Goal: Task Accomplishment & Management: Use online tool/utility

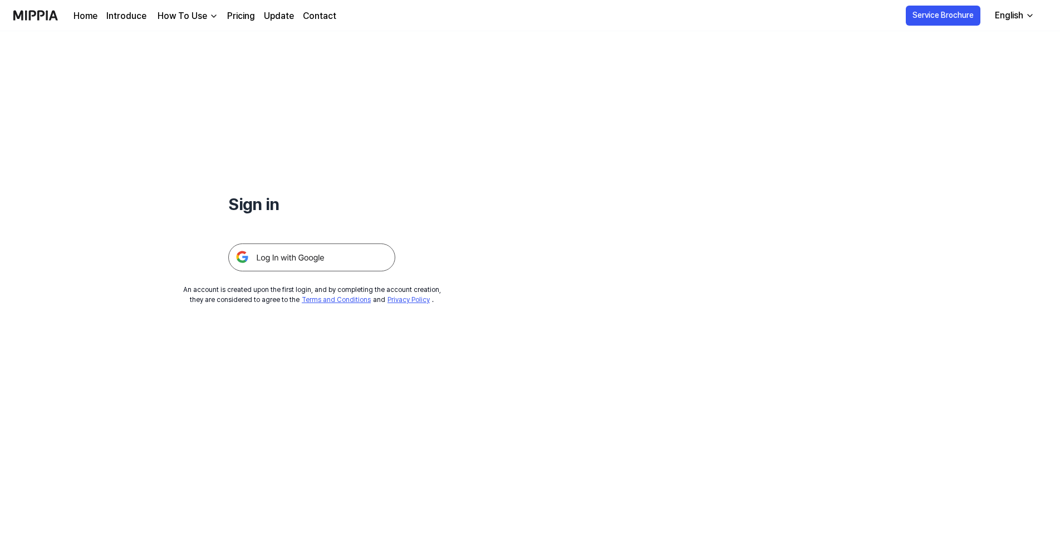
click at [360, 266] on img at bounding box center [311, 257] width 167 height 28
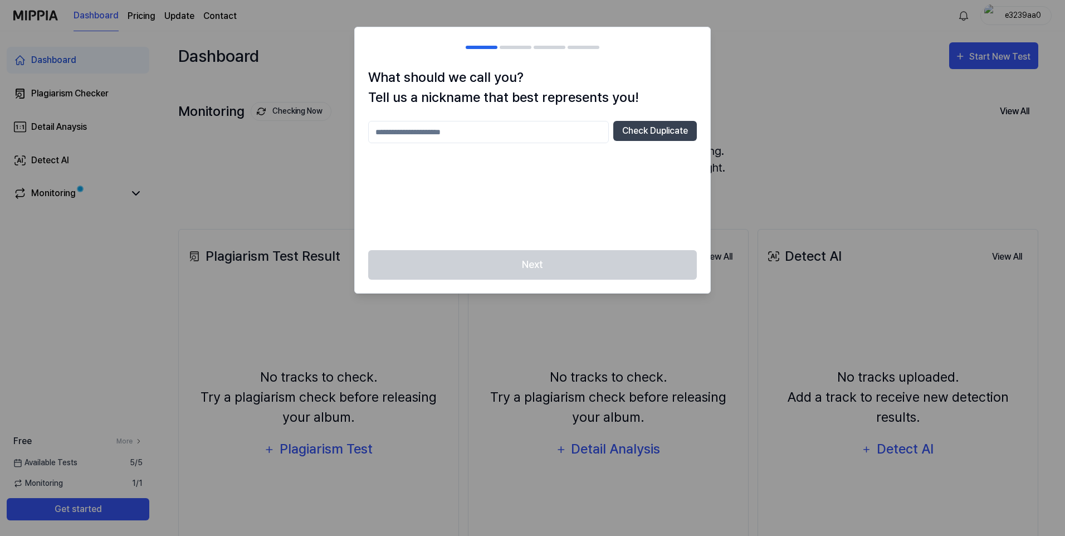
click at [506, 127] on input "text" at bounding box center [488, 132] width 241 height 22
click at [650, 134] on button "Check Duplicate" at bounding box center [655, 131] width 84 height 20
click at [492, 126] on input "text" at bounding box center [488, 132] width 241 height 22
click at [615, 125] on button "Check Duplicate" at bounding box center [655, 131] width 84 height 20
drag, startPoint x: 468, startPoint y: 118, endPoint x: 469, endPoint y: 126, distance: 7.9
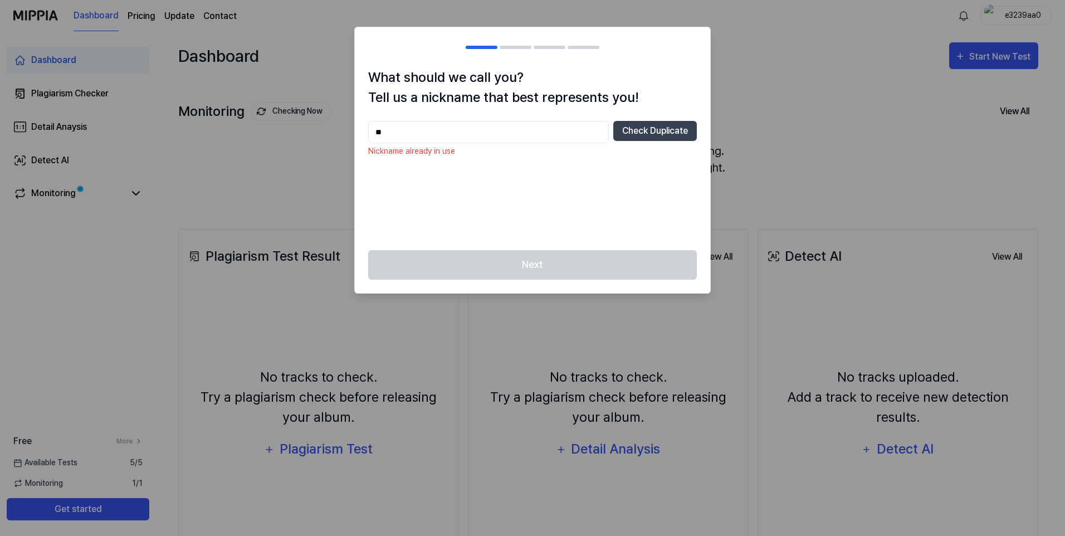
click at [468, 119] on div "What should we call you? Tell us a nickname that best represents you! ** Check …" at bounding box center [532, 158] width 355 height 183
click at [470, 127] on input "**" at bounding box center [488, 132] width 241 height 22
type input "***"
click at [627, 136] on button "Check Duplicate" at bounding box center [655, 131] width 84 height 20
drag, startPoint x: 455, startPoint y: 132, endPoint x: 153, endPoint y: 116, distance: 302.2
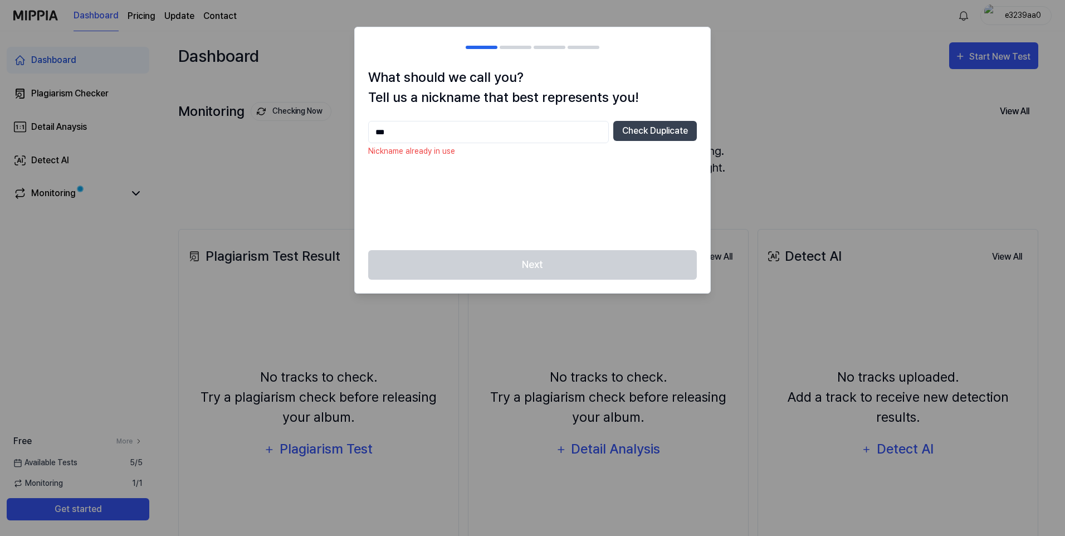
click at [223, 116] on body "Dashboard Pricing Update Contact e3239aa0 Dashboard Plagiarism Checker Detail A…" at bounding box center [530, 268] width 1060 height 536
type input "**********"
click at [643, 139] on button "Check Duplicate" at bounding box center [655, 131] width 84 height 20
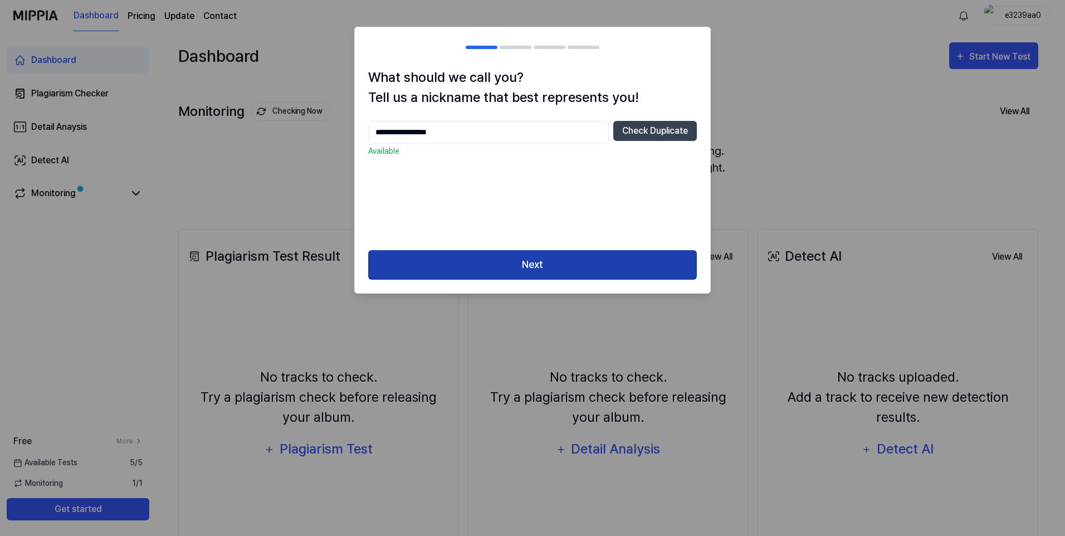
click at [599, 258] on button "Next" at bounding box center [532, 265] width 328 height 30
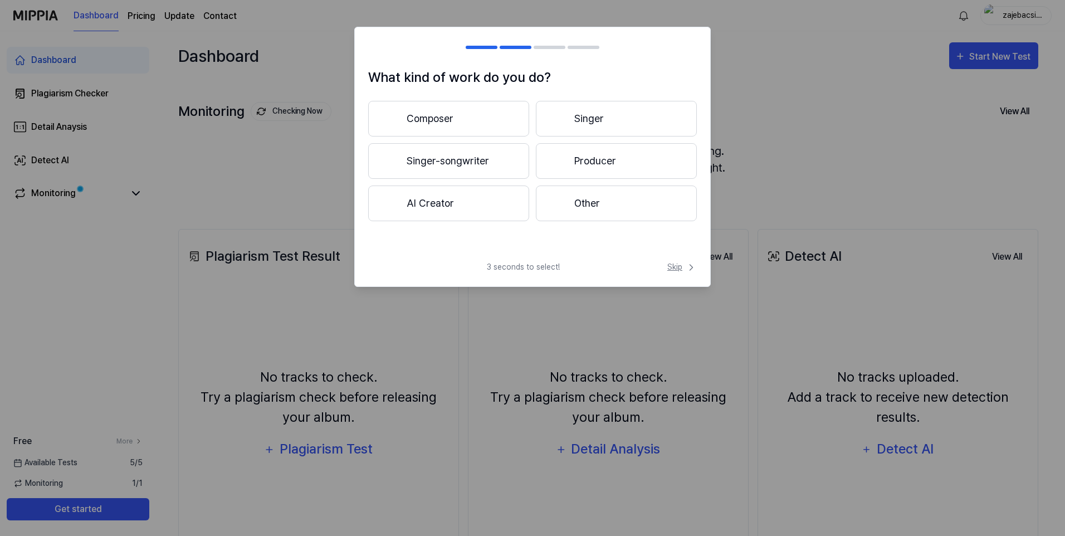
click at [674, 263] on span "Skip" at bounding box center [682, 267] width 30 height 12
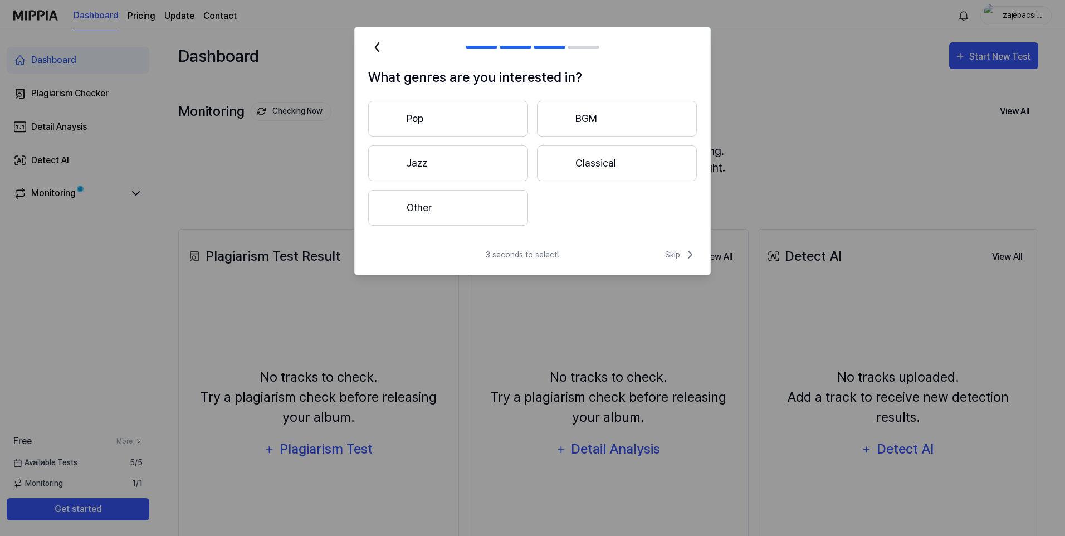
click at [674, 263] on div "3 seconds to select! Skip" at bounding box center [532, 261] width 355 height 27
click at [676, 258] on span "Skip" at bounding box center [681, 254] width 32 height 13
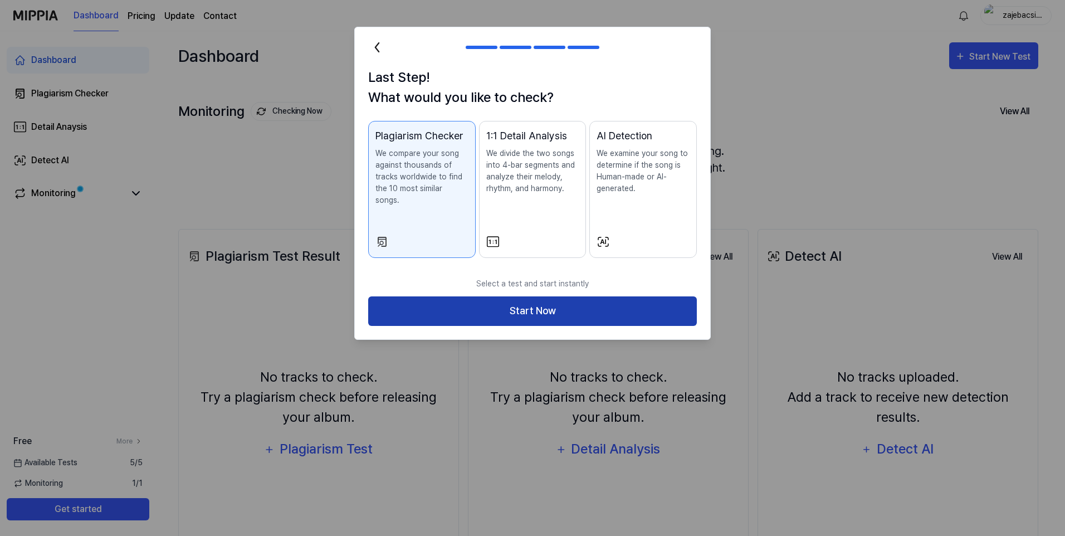
click at [660, 296] on button "Start Now" at bounding box center [532, 311] width 328 height 30
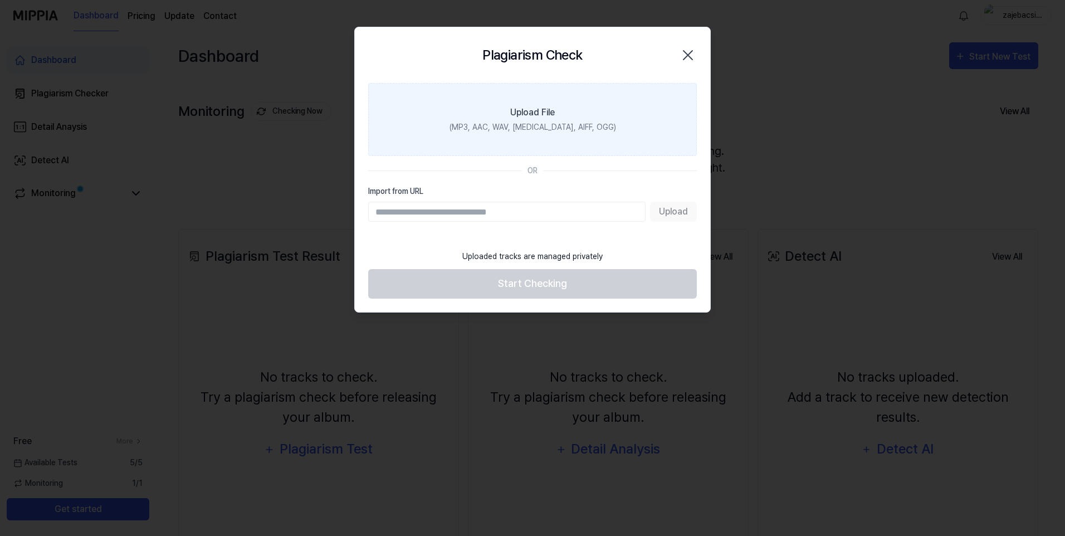
drag, startPoint x: 615, startPoint y: 217, endPoint x: 538, endPoint y: 101, distance: 139.3
click at [538, 101] on label "Upload File (MP3, AAC, WAV, FLAC, AIFF, OGG)" at bounding box center [532, 119] width 328 height 73
click at [0, 0] on input "Upload File (MP3, AAC, WAV, FLAC, AIFF, OGG)" at bounding box center [0, 0] width 0 height 0
click at [568, 119] on label "Upload File (MP3, AAC, WAV, FLAC, AIFF, OGG)" at bounding box center [532, 119] width 328 height 73
click at [0, 0] on input "Upload File (MP3, AAC, WAV, FLAC, AIFF, OGG)" at bounding box center [0, 0] width 0 height 0
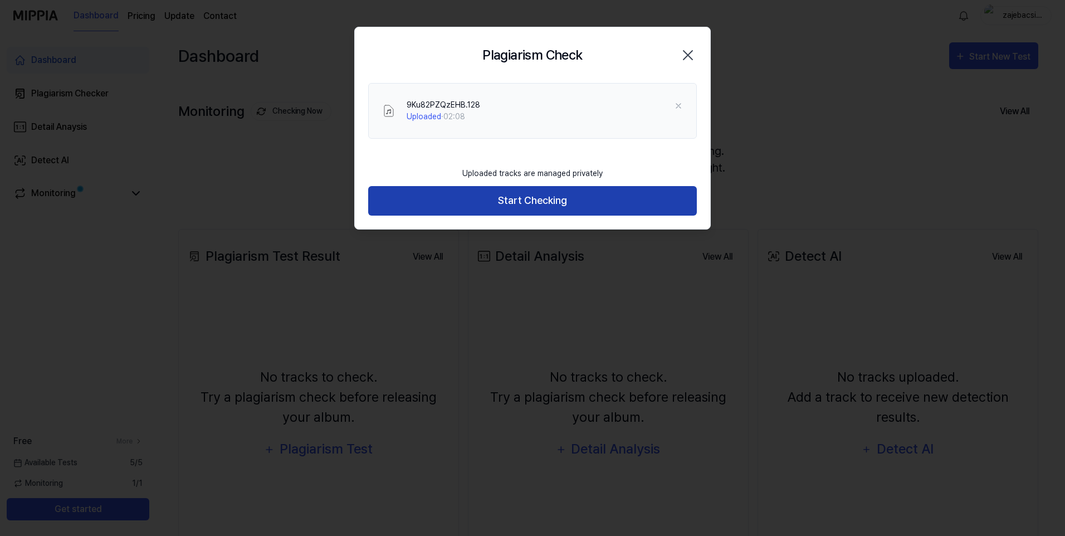
click at [556, 210] on button "Start Checking" at bounding box center [532, 201] width 328 height 30
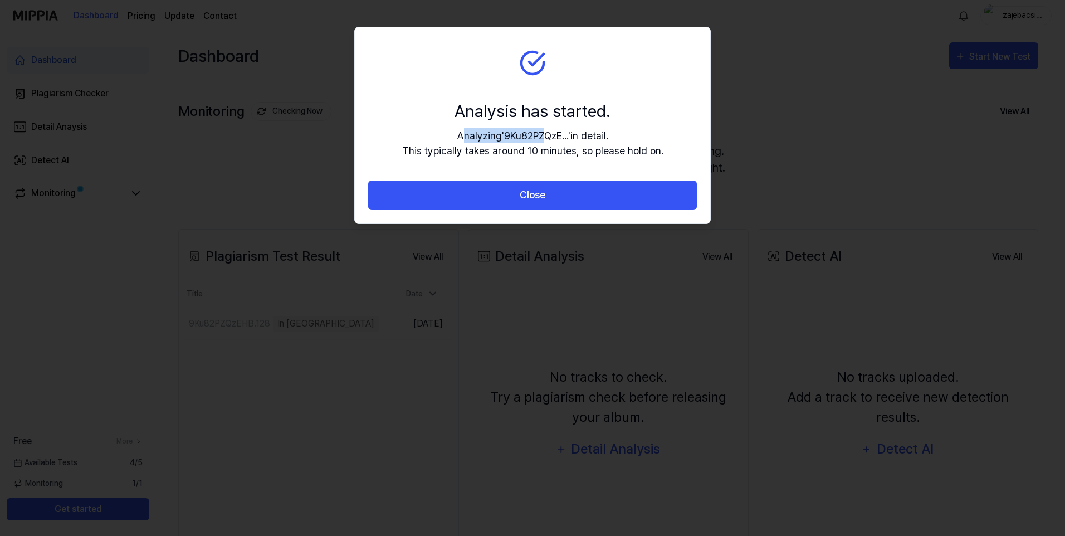
drag, startPoint x: 461, startPoint y: 135, endPoint x: 546, endPoint y: 127, distance: 85.0
click at [546, 127] on div "Analysis has started. Analyzing ' 9Ku82PZQzE... ' in detail. This typically tak…" at bounding box center [532, 129] width 261 height 60
drag, startPoint x: 425, startPoint y: 151, endPoint x: 649, endPoint y: 149, distance: 224.4
click at [649, 149] on div "Analyzing ' 9Ku82PZQzE... ' in detail. This typically takes around 10 minutes, …" at bounding box center [532, 143] width 261 height 30
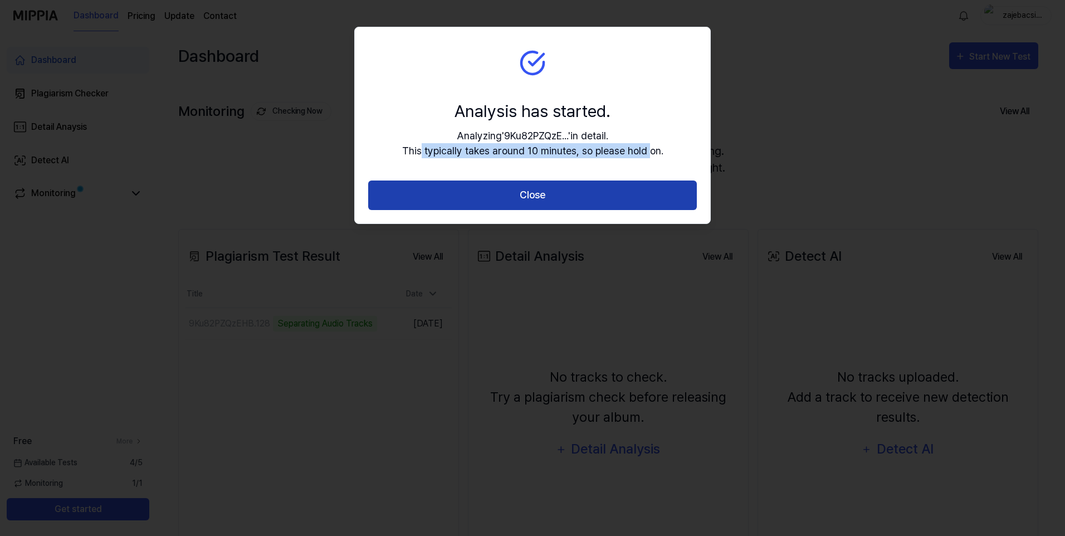
drag, startPoint x: 649, startPoint y: 149, endPoint x: 611, endPoint y: 200, distance: 64.0
click at [611, 200] on button "Close" at bounding box center [532, 195] width 328 height 30
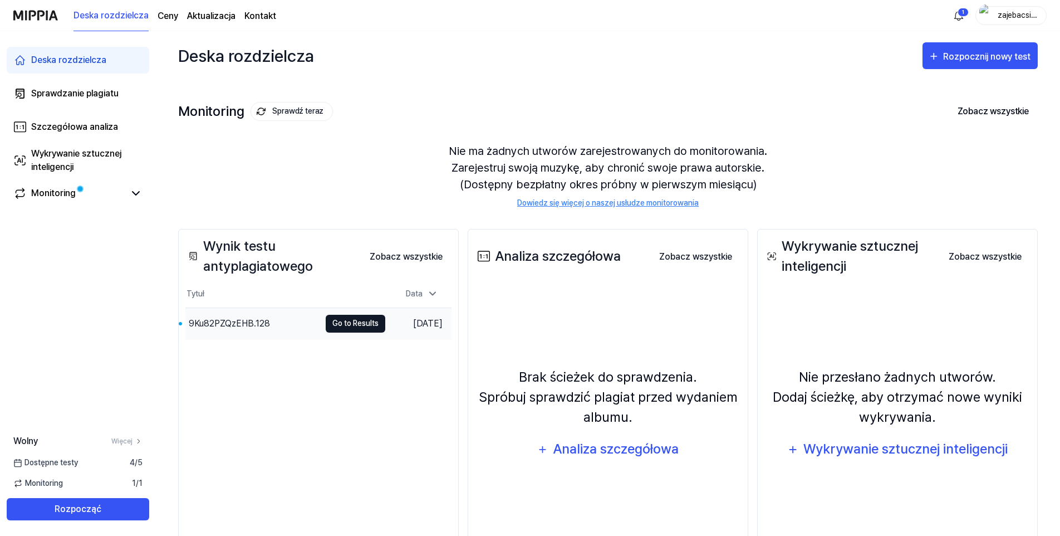
click at [326, 327] on button "Go to Results" at bounding box center [356, 324] width 60 height 18
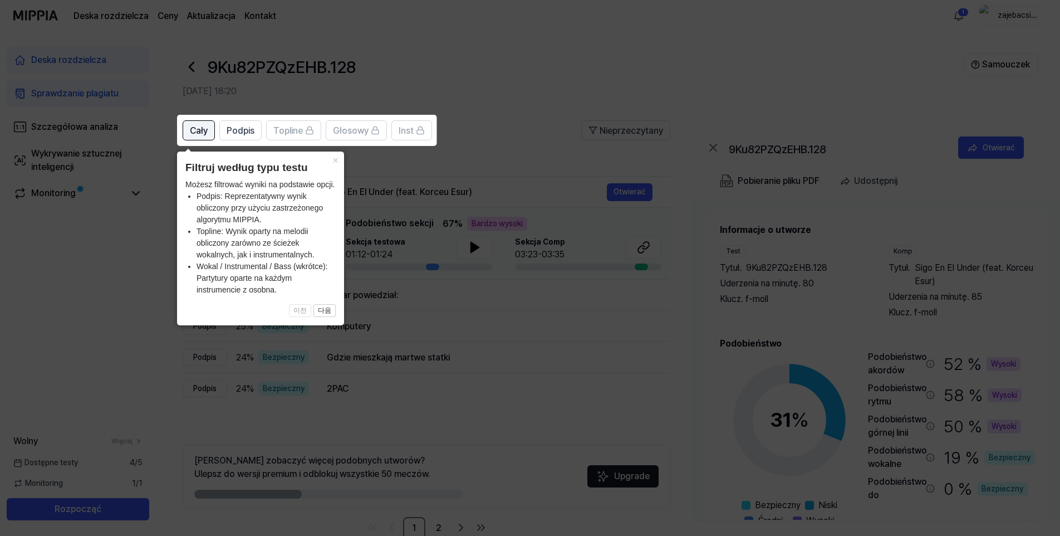
click at [195, 127] on span "Cały" at bounding box center [199, 130] width 18 height 13
click at [336, 166] on button "×" at bounding box center [335, 159] width 18 height 16
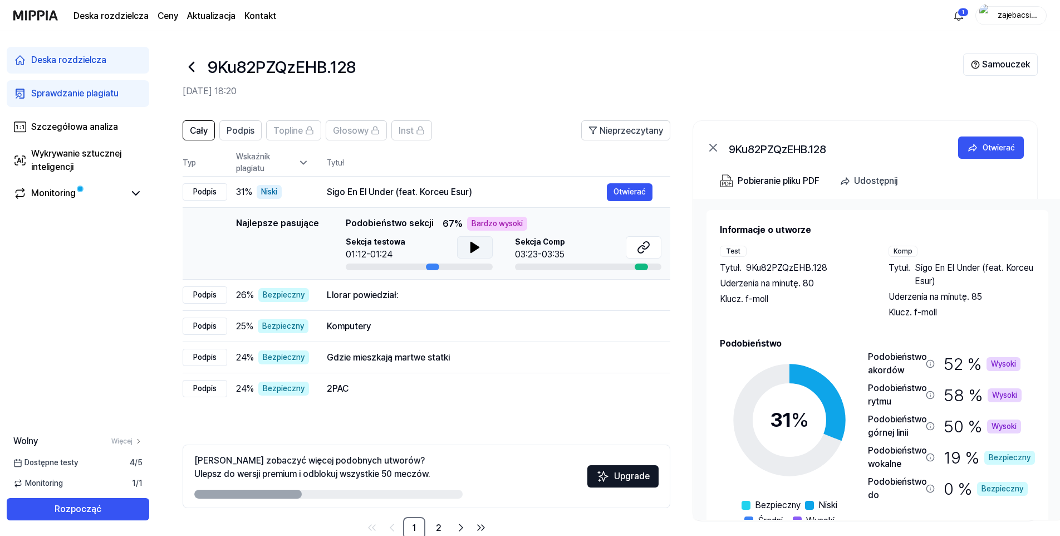
click at [470, 252] on icon at bounding box center [474, 247] width 8 height 10
click at [473, 248] on icon at bounding box center [474, 247] width 13 height 13
click at [634, 254] on button at bounding box center [644, 247] width 36 height 22
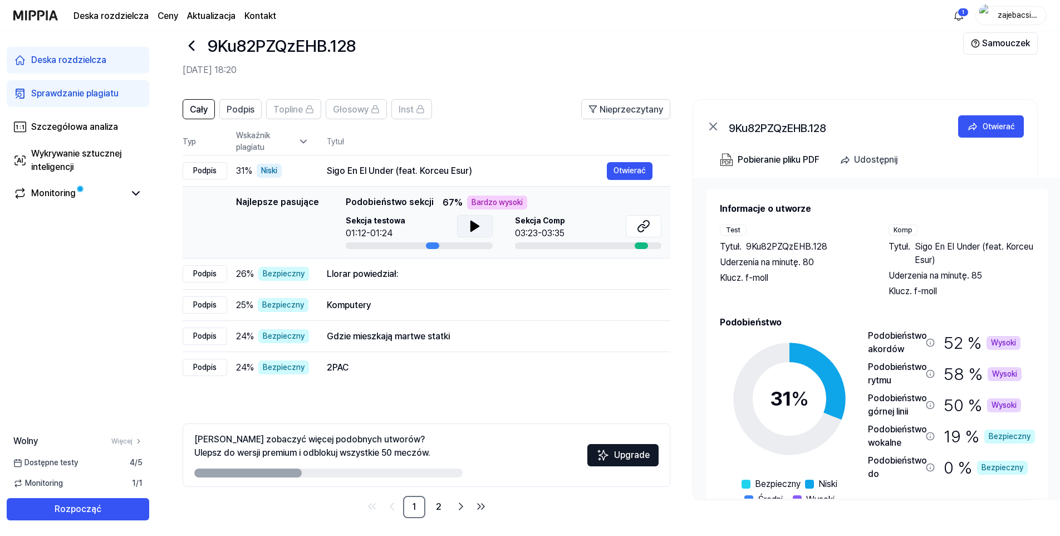
scroll to position [26, 0]
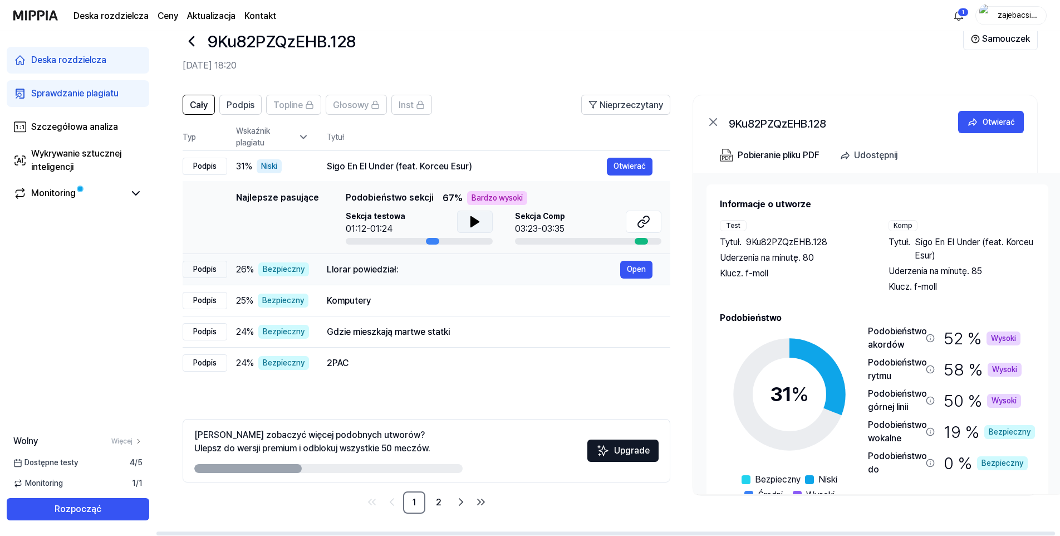
click at [413, 267] on div "Llorar powiedział:" at bounding box center [473, 269] width 293 height 13
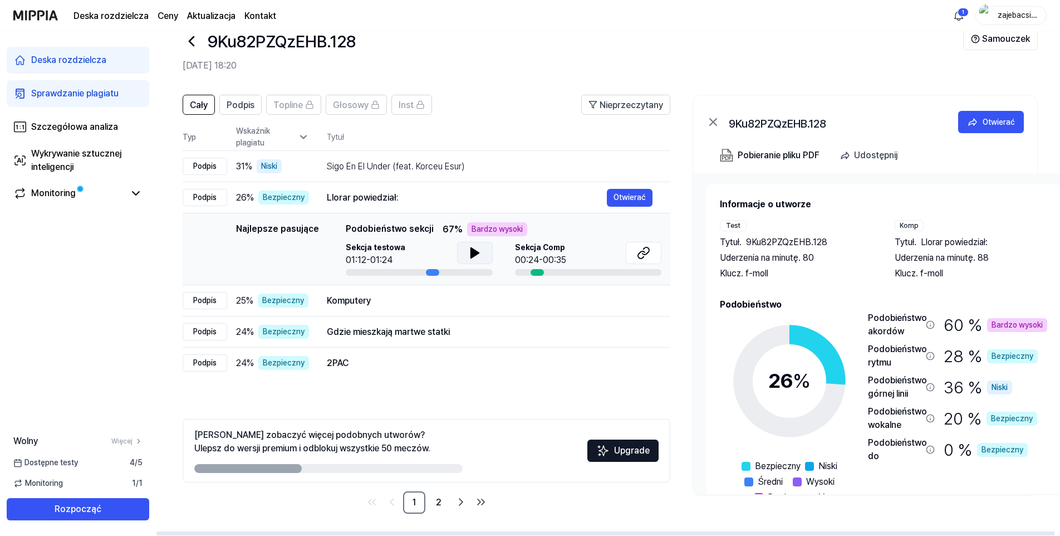
click at [462, 256] on button at bounding box center [475, 253] width 36 height 22
click at [464, 256] on button at bounding box center [475, 253] width 36 height 22
click at [638, 254] on icon at bounding box center [641, 254] width 7 height 7
click at [345, 302] on div "Komputery" at bounding box center [473, 300] width 293 height 13
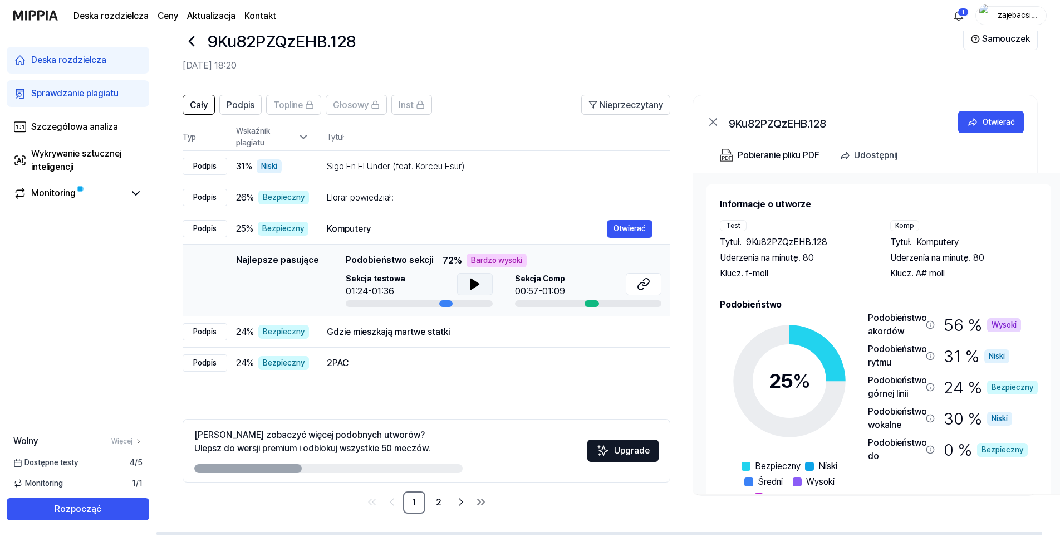
click at [469, 293] on button at bounding box center [475, 284] width 36 height 22
click at [472, 280] on icon at bounding box center [473, 283] width 2 height 9
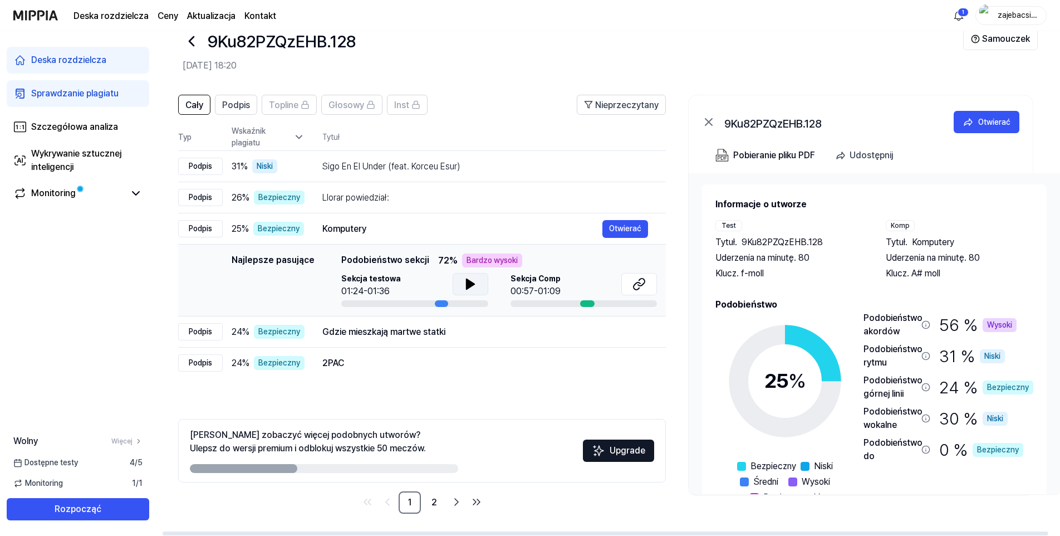
scroll to position [0, 6]
drag, startPoint x: 442, startPoint y: 303, endPoint x: 436, endPoint y: 302, distance: 6.3
click at [436, 302] on div at bounding box center [441, 303] width 13 height 7
click at [442, 330] on div "Gdzie mieszkają martwe statki" at bounding box center [468, 331] width 293 height 13
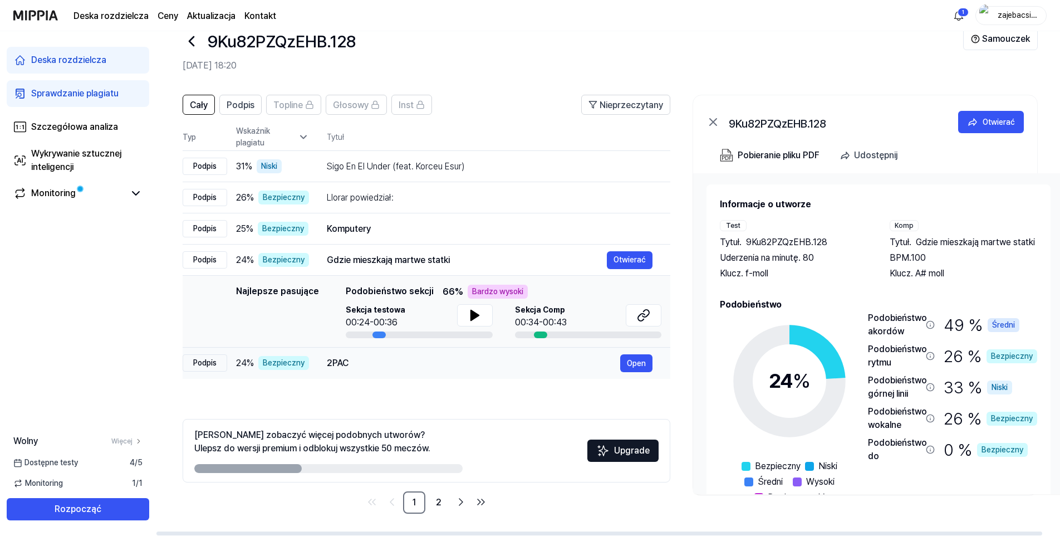
click at [421, 355] on div "2PAC Open" at bounding box center [490, 363] width 326 height 18
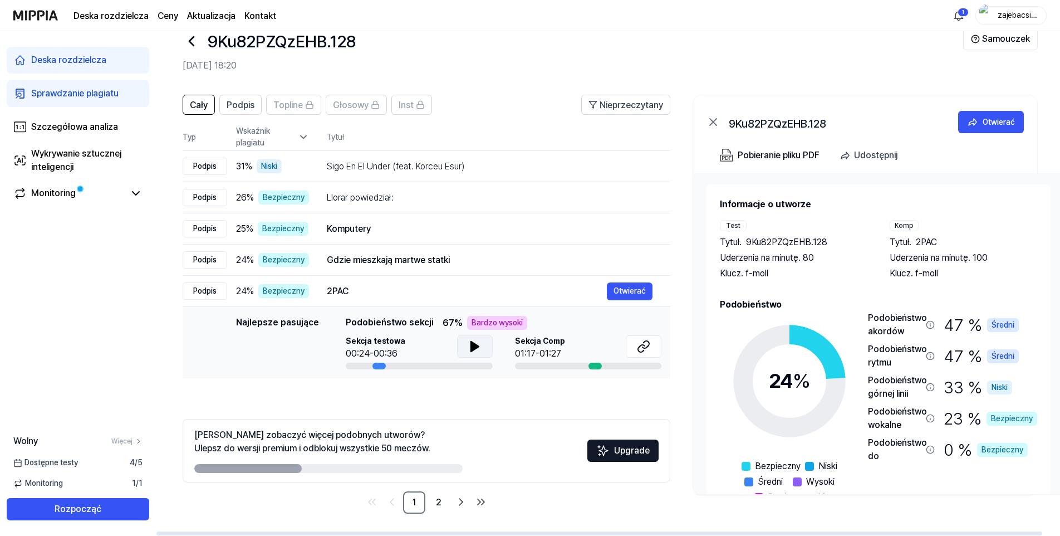
click at [465, 350] on button at bounding box center [475, 346] width 36 height 22
click at [630, 346] on button at bounding box center [644, 346] width 36 height 22
click at [400, 302] on td "2PAC Otwierać" at bounding box center [489, 291] width 361 height 31
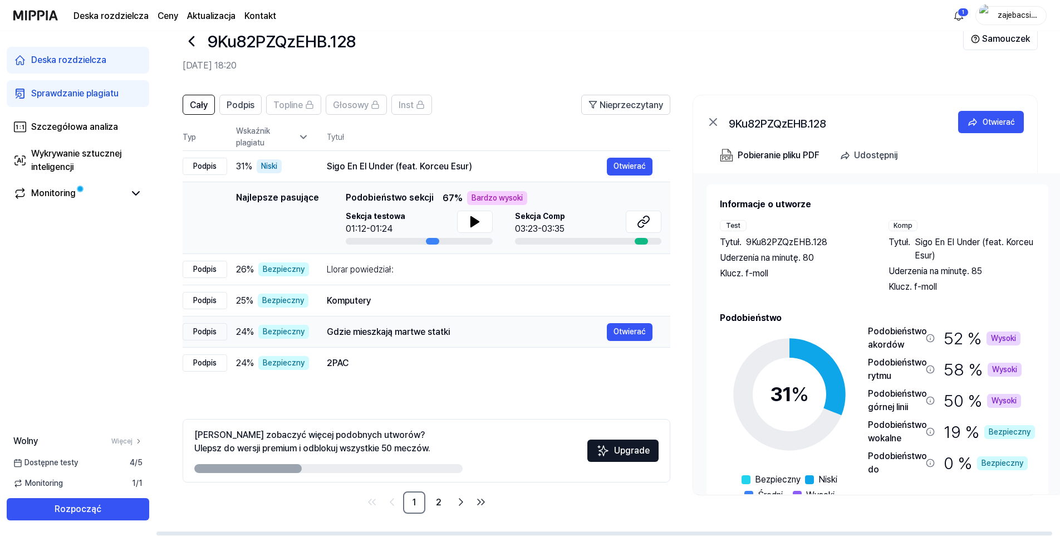
scroll to position [0, 1]
click at [404, 328] on div "Gdzie mieszkają martwe statki" at bounding box center [466, 331] width 280 height 13
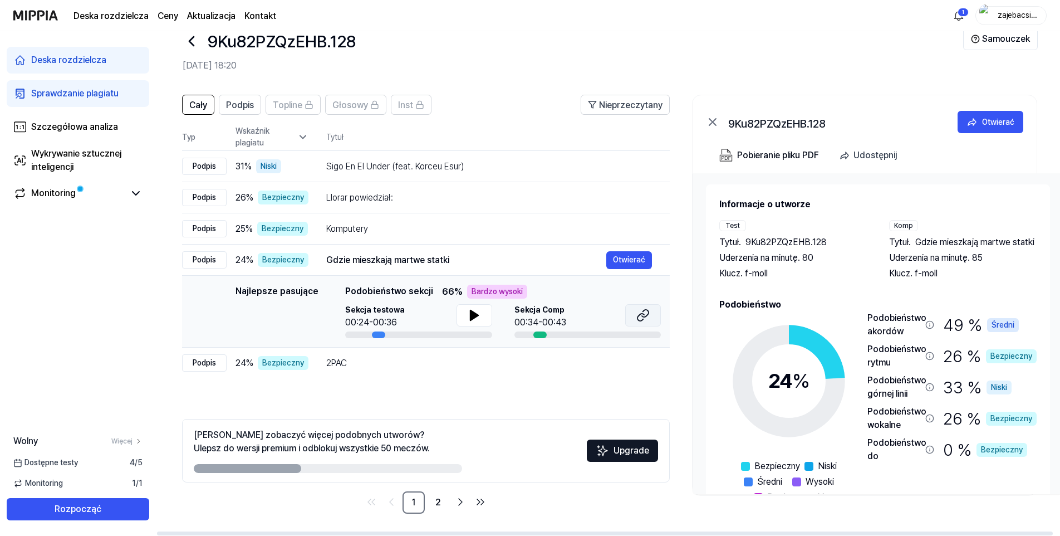
click at [631, 316] on button at bounding box center [643, 315] width 36 height 22
click at [369, 240] on td "Komputery Otwierać" at bounding box center [488, 228] width 361 height 31
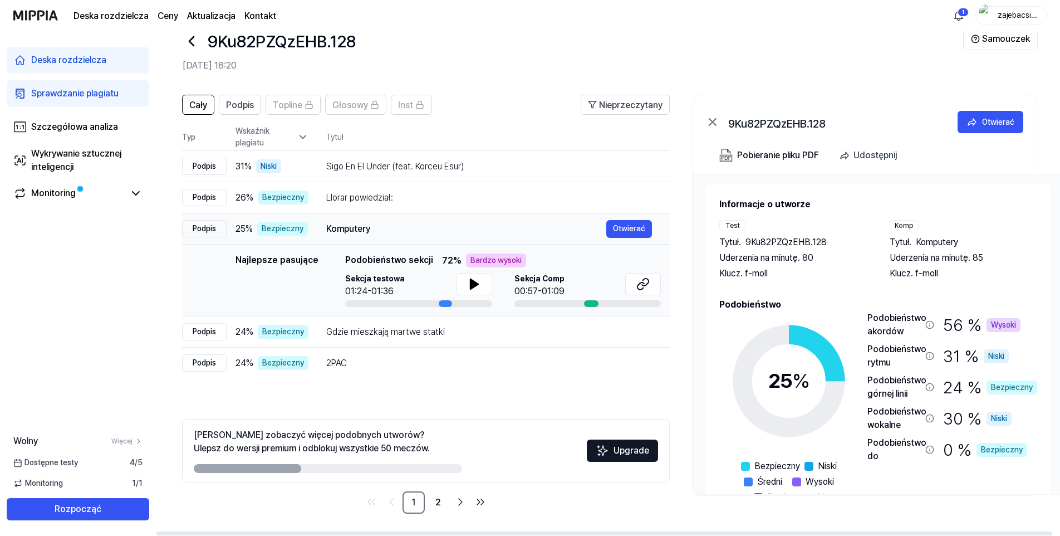
scroll to position [0, 0]
click at [631, 232] on button "Otwierać" at bounding box center [630, 229] width 46 height 18
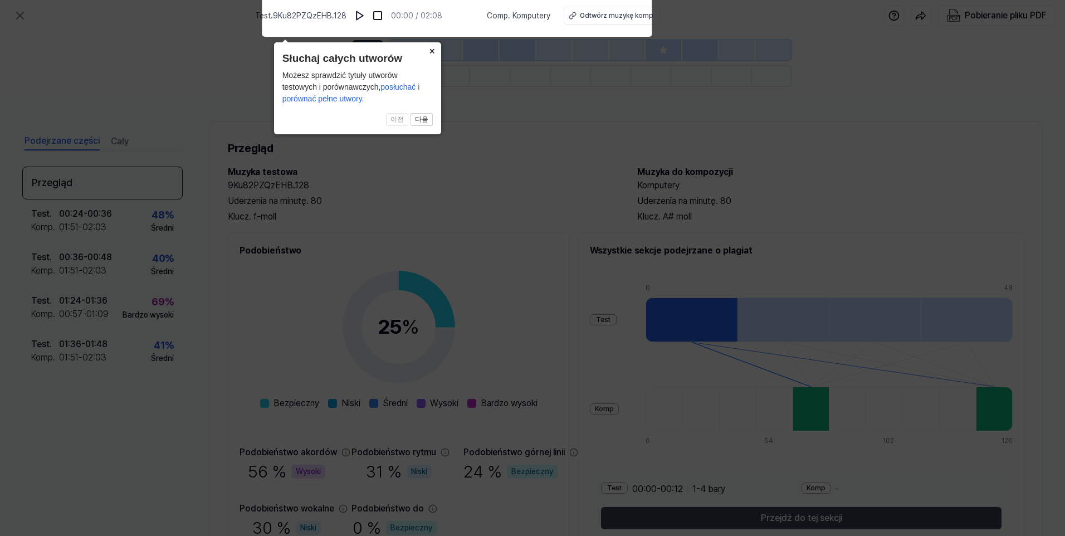
click at [428, 56] on button "×" at bounding box center [432, 50] width 18 height 16
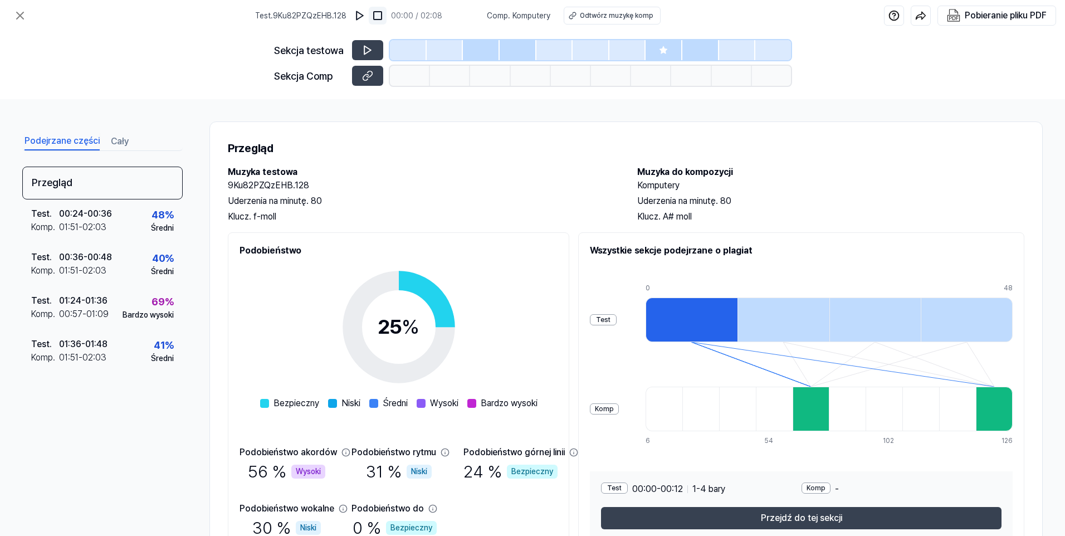
click at [370, 16] on button at bounding box center [378, 16] width 18 height 18
click at [370, 52] on icon at bounding box center [367, 50] width 11 height 11
click at [462, 55] on div at bounding box center [444, 50] width 37 height 20
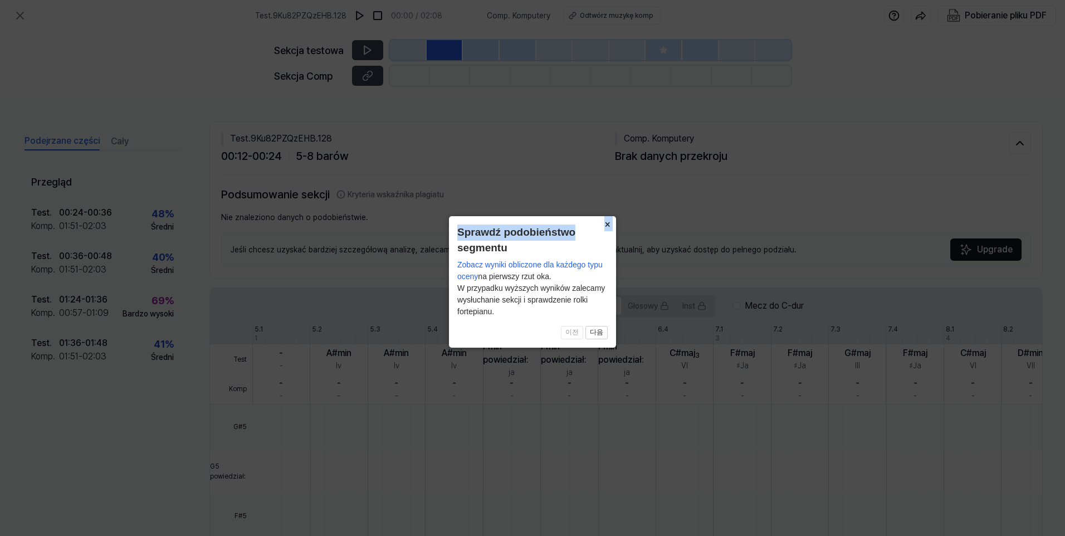
click at [599, 225] on div "× Sprawdź podobieństwo segmentu Zobacz wyniki obliczone dla każdego typu oceny …" at bounding box center [532, 281] width 167 height 131
click at [604, 225] on button "×" at bounding box center [607, 224] width 18 height 16
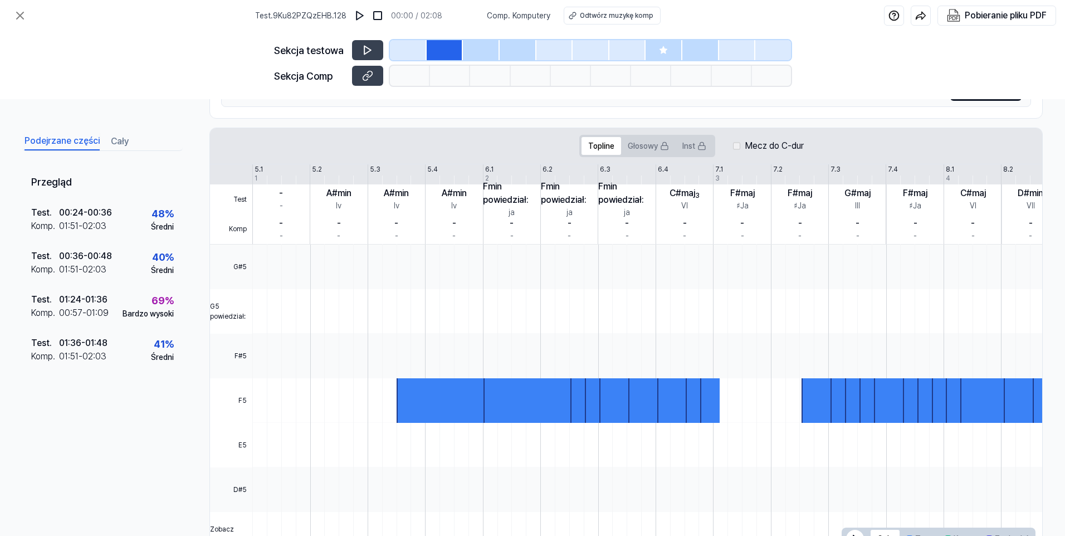
scroll to position [203, 0]
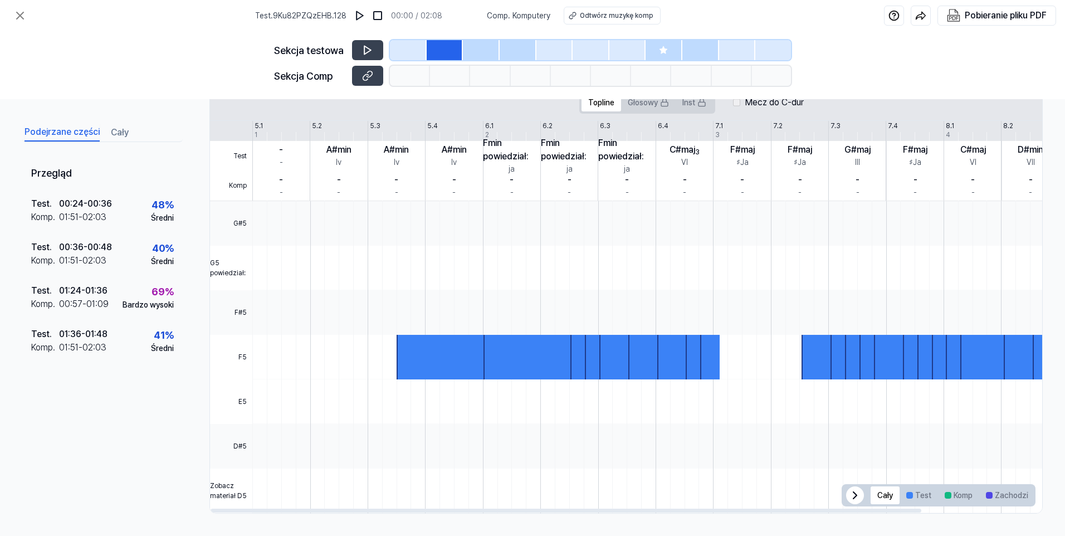
click at [417, 351] on div at bounding box center [441, 357] width 91 height 45
click at [387, 316] on div at bounding box center [712, 312] width 920 height 45
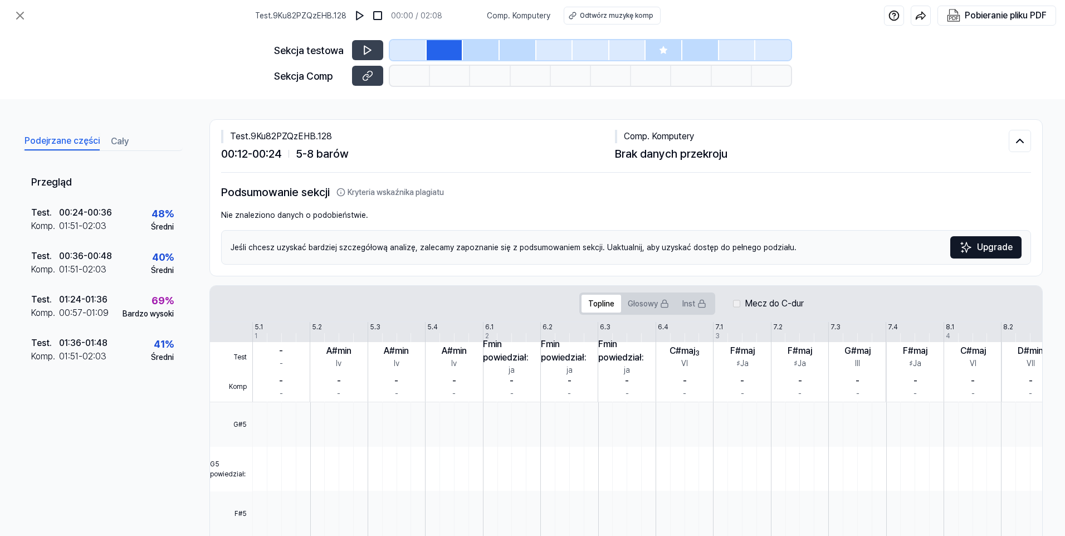
scroll to position [0, 0]
